Goal: Task Accomplishment & Management: Use online tool/utility

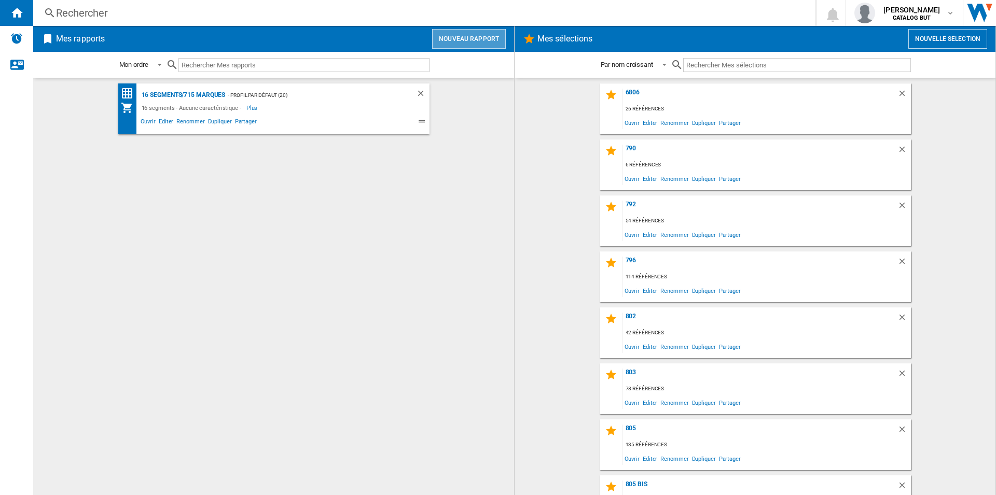
click at [461, 37] on button "Nouveau rapport" at bounding box center [469, 39] width 74 height 20
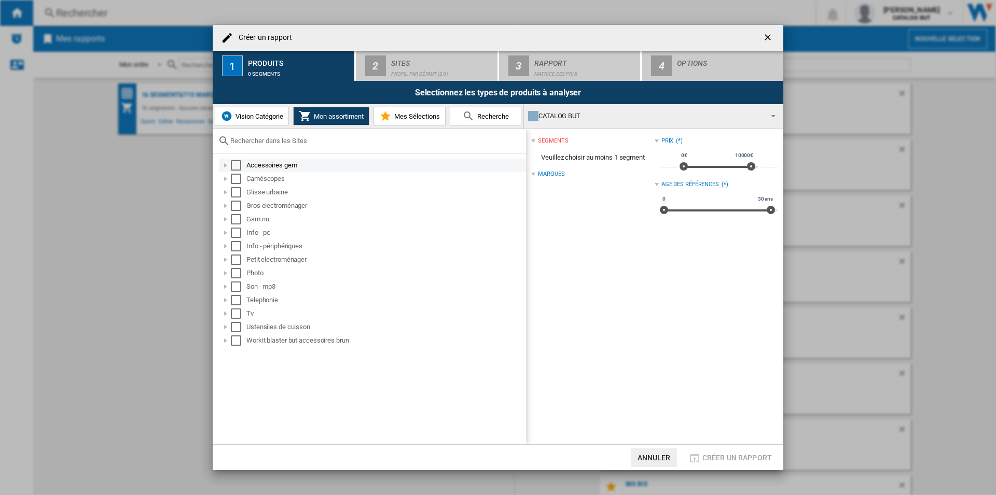
click at [242, 168] on md-checkbox "Select" at bounding box center [239, 165] width 16 height 10
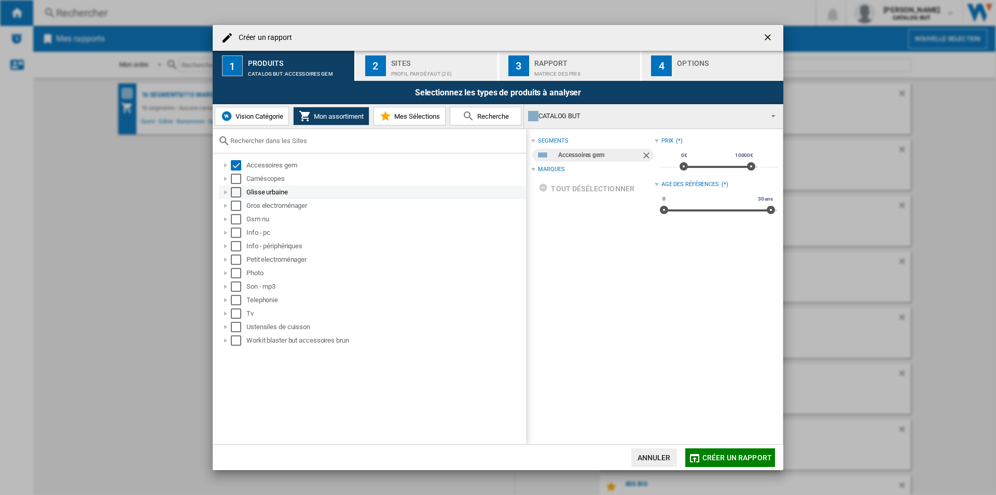
click at [238, 187] on div "Select" at bounding box center [236, 192] width 10 height 10
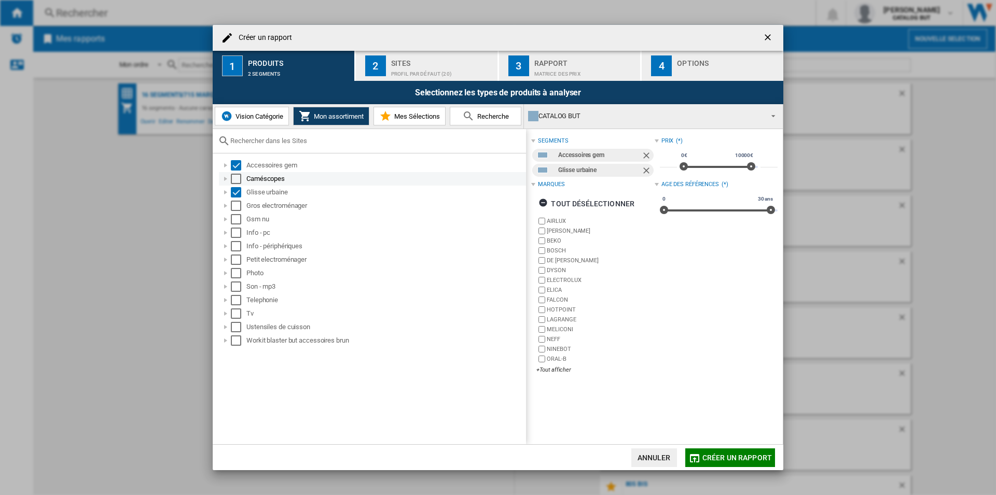
click at [238, 173] on div "Caméscopes" at bounding box center [372, 178] width 307 height 13
click at [236, 177] on div "Select" at bounding box center [236, 179] width 10 height 10
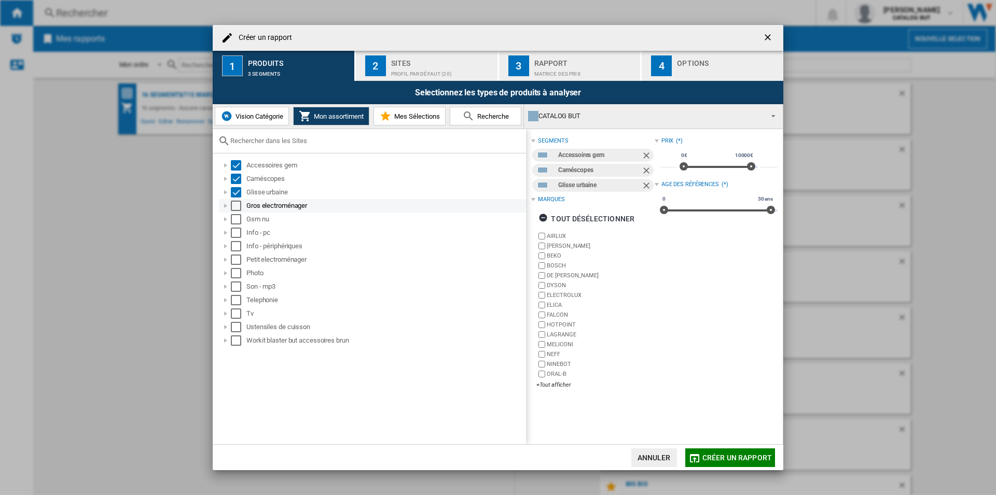
click at [235, 208] on div "Select" at bounding box center [236, 206] width 10 height 10
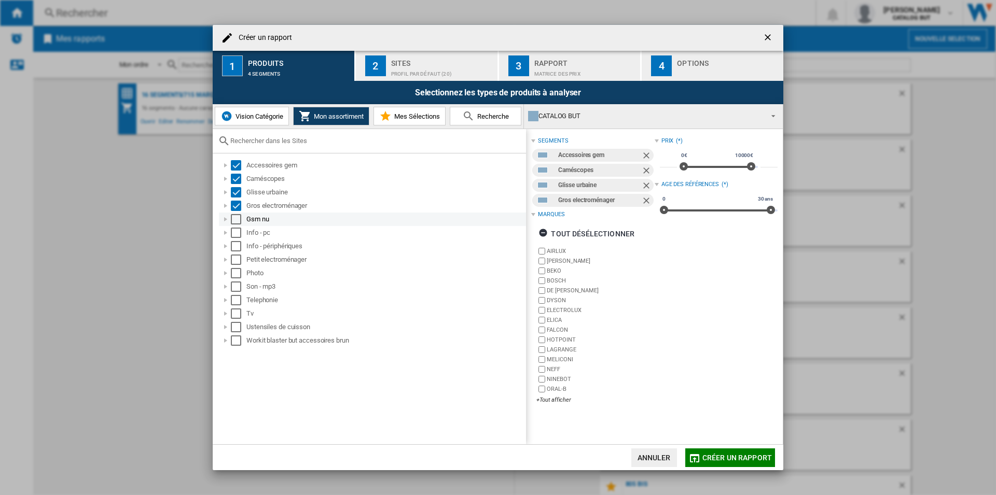
click at [235, 219] on div "Select" at bounding box center [236, 219] width 10 height 10
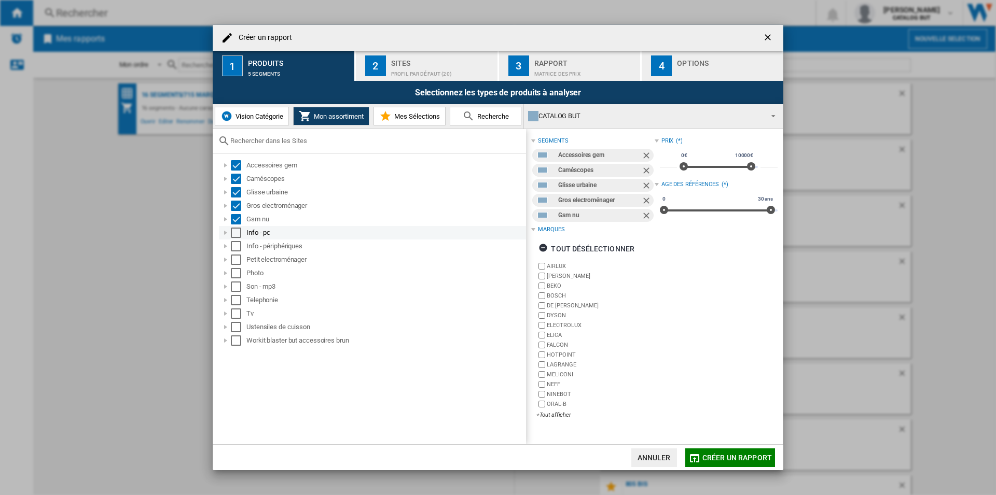
click at [234, 230] on div "Select" at bounding box center [236, 233] width 10 height 10
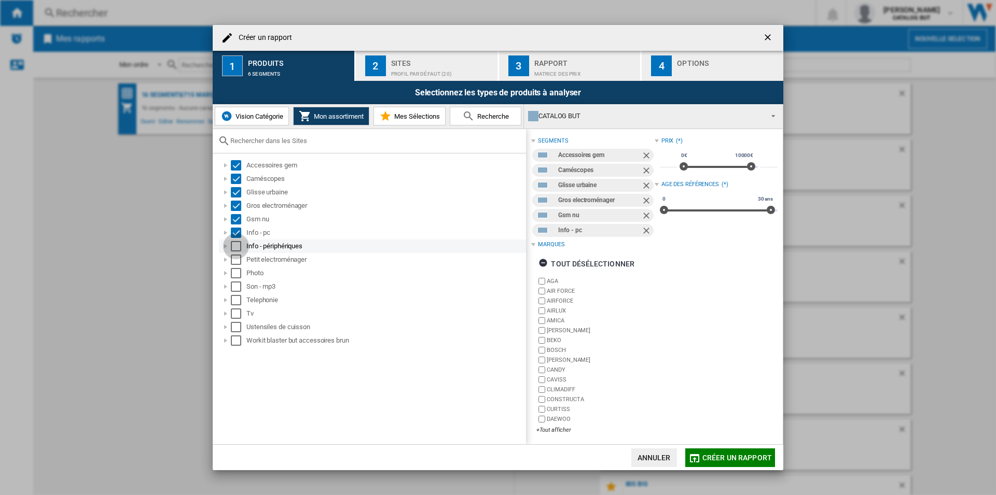
click at [234, 246] on div "Select" at bounding box center [236, 246] width 10 height 10
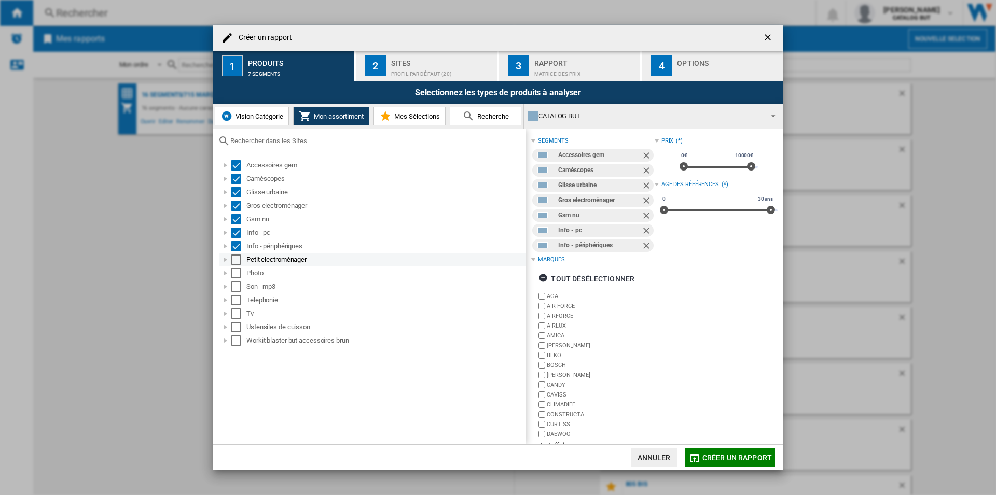
click at [236, 258] on div "Select" at bounding box center [236, 260] width 10 height 10
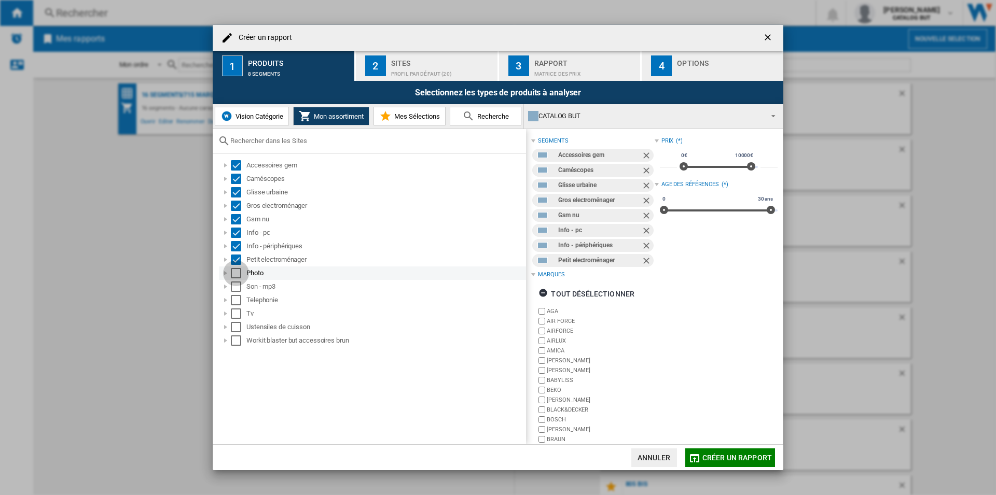
click at [237, 274] on div "Select" at bounding box center [236, 273] width 10 height 10
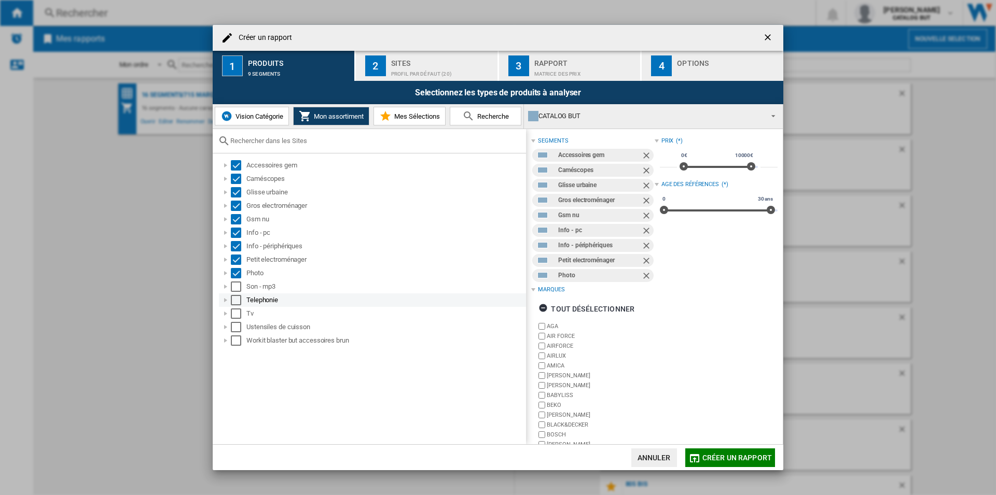
click at [237, 294] on div "Telephonie" at bounding box center [372, 300] width 307 height 13
click at [236, 282] on div "Select" at bounding box center [236, 287] width 10 height 10
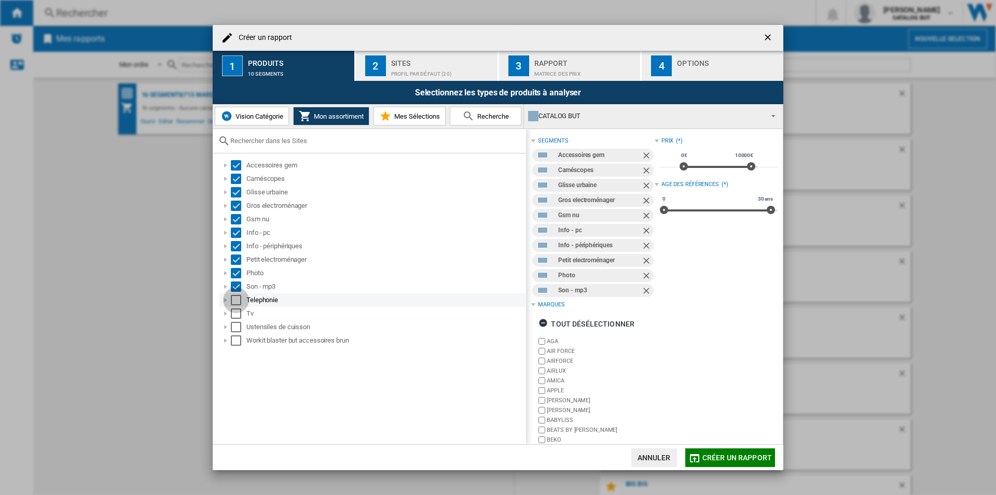
click at [236, 296] on div "Select" at bounding box center [236, 300] width 10 height 10
click at [239, 319] on div "Select" at bounding box center [236, 314] width 10 height 10
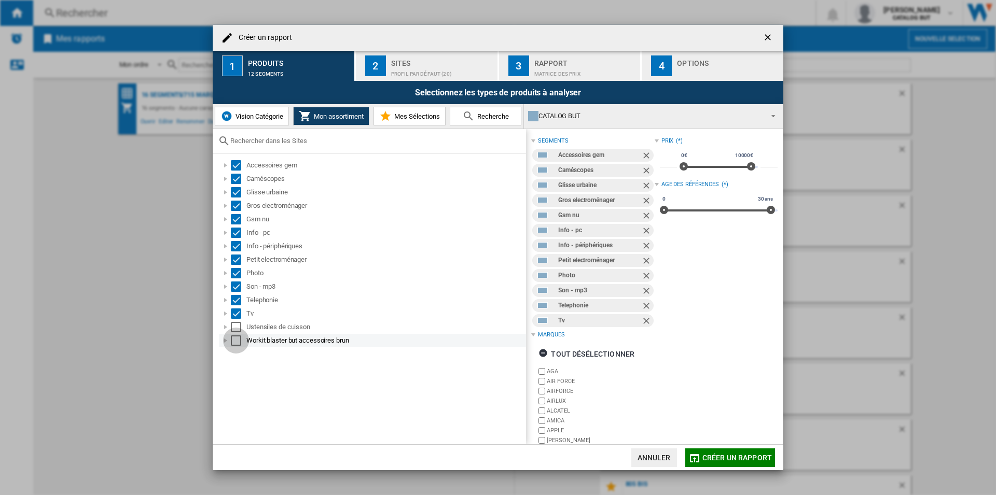
click at [238, 336] on div "Select" at bounding box center [236, 341] width 10 height 10
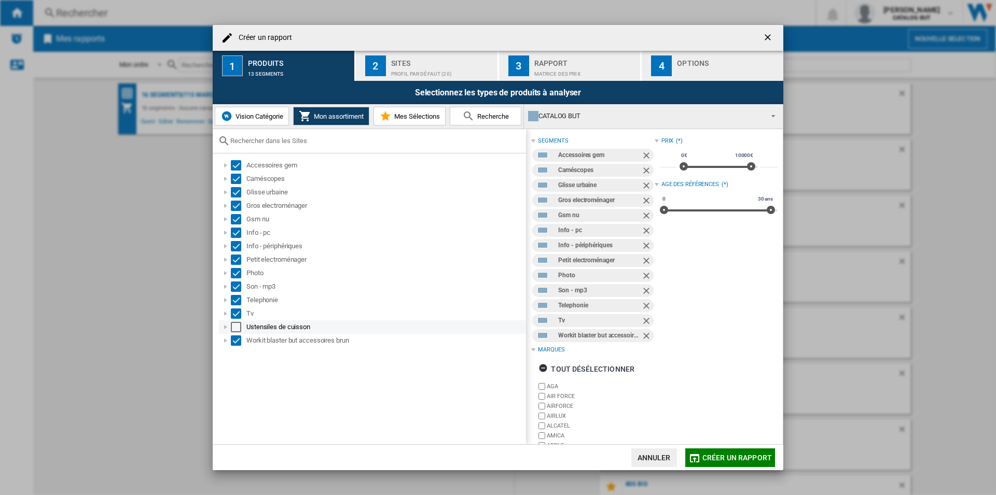
click at [237, 326] on div "Select" at bounding box center [236, 327] width 10 height 10
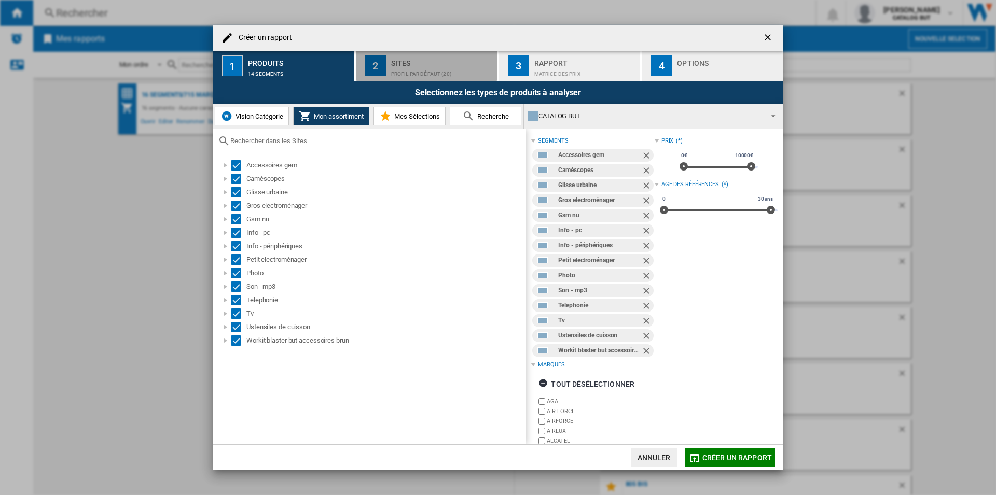
click at [372, 67] on div "2" at bounding box center [375, 66] width 21 height 21
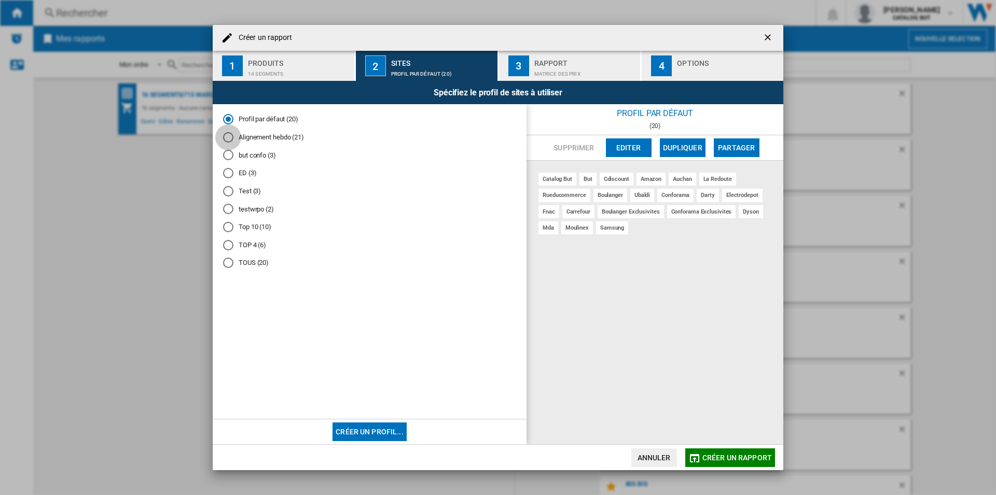
click at [230, 136] on div "Alignement hebdo (21)" at bounding box center [228, 137] width 10 height 10
click at [546, 64] on div "Rapport" at bounding box center [585, 60] width 102 height 11
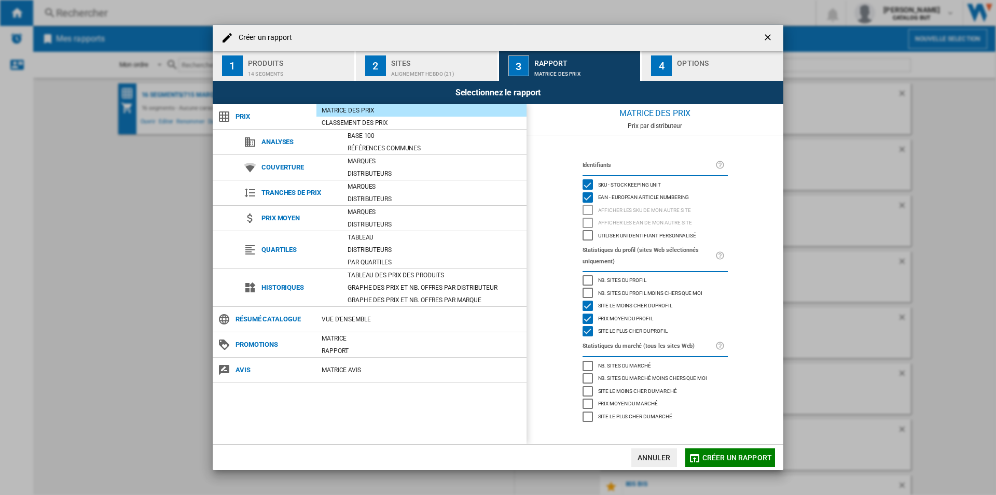
click at [685, 56] on div "Options" at bounding box center [728, 60] width 102 height 11
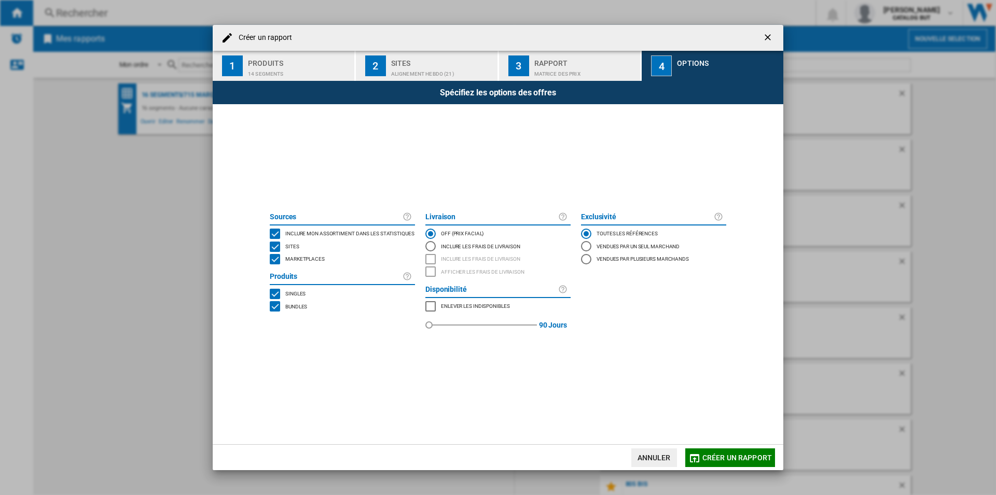
click at [274, 261] on div "MARKETPLACES" at bounding box center [275, 259] width 10 height 10
click at [712, 454] on span "Créer un rapport" at bounding box center [737, 458] width 70 height 8
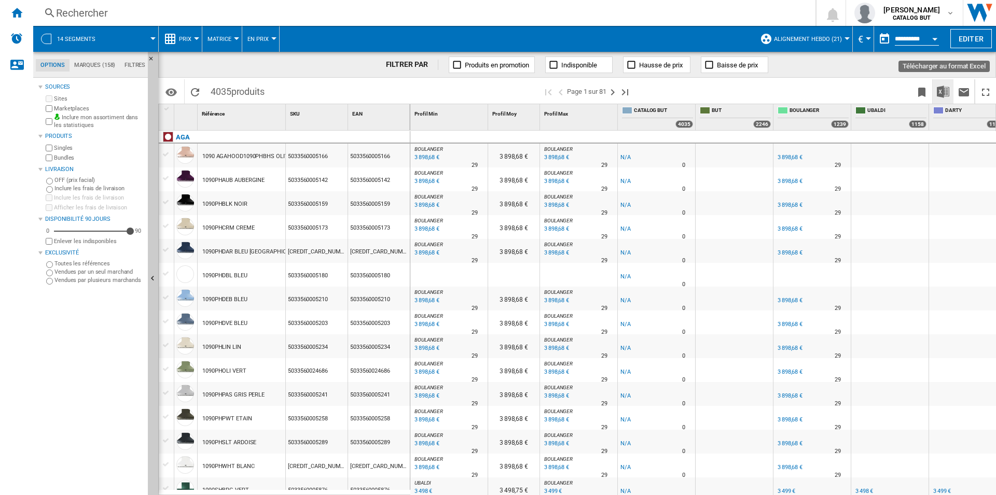
click at [942, 93] on img "Télécharger au format Excel" at bounding box center [943, 92] width 12 height 12
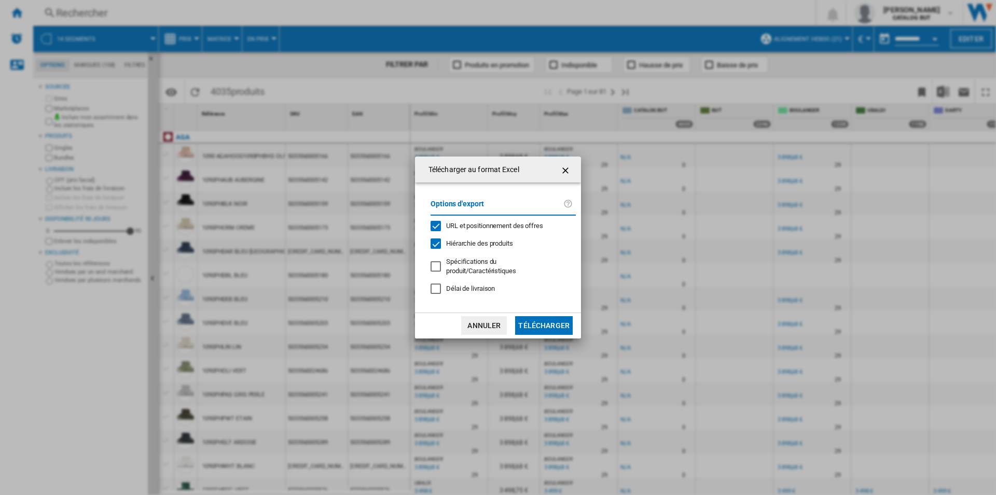
click at [434, 231] on div "URL et positionnement des offres" at bounding box center [436, 226] width 10 height 10
click at [546, 321] on button "Télécharger" at bounding box center [544, 325] width 58 height 19
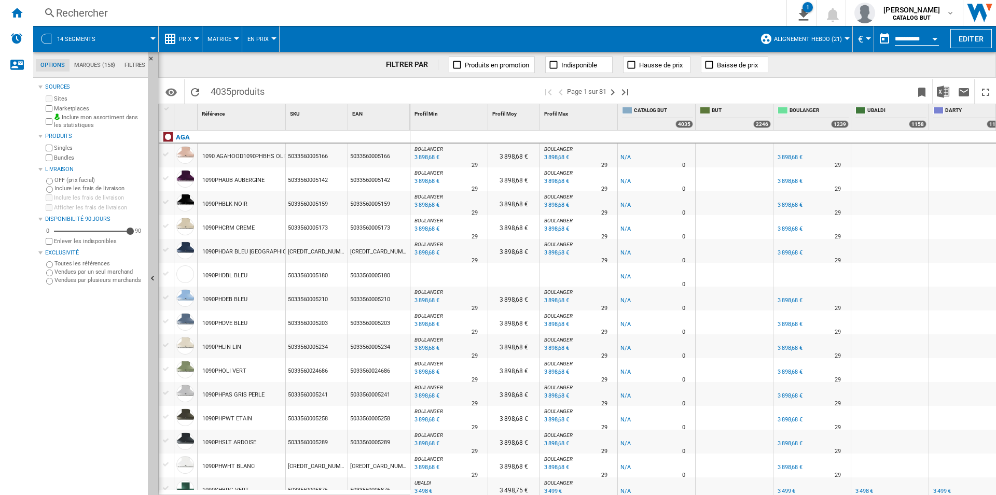
click at [787, 21] on div at bounding box center [786, 13] width 1 height 26
